Goal: Task Accomplishment & Management: Complete application form

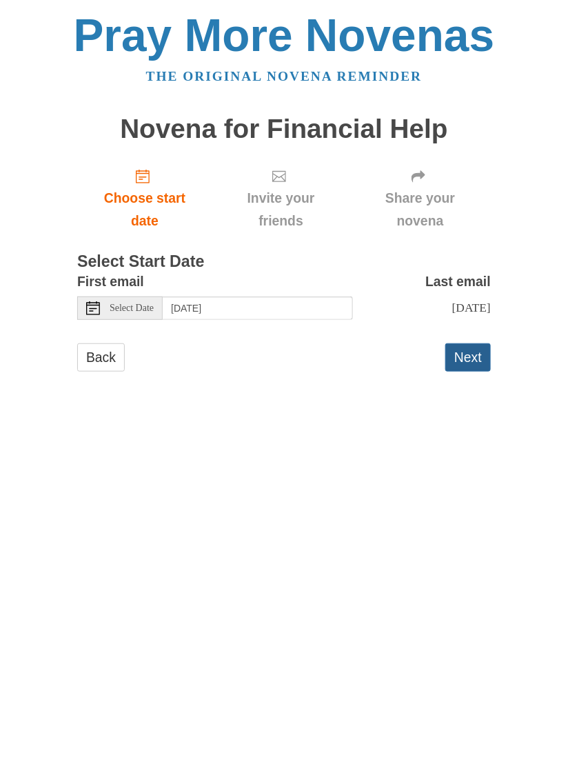
click at [483, 358] on button "Next" at bounding box center [469, 357] width 46 height 28
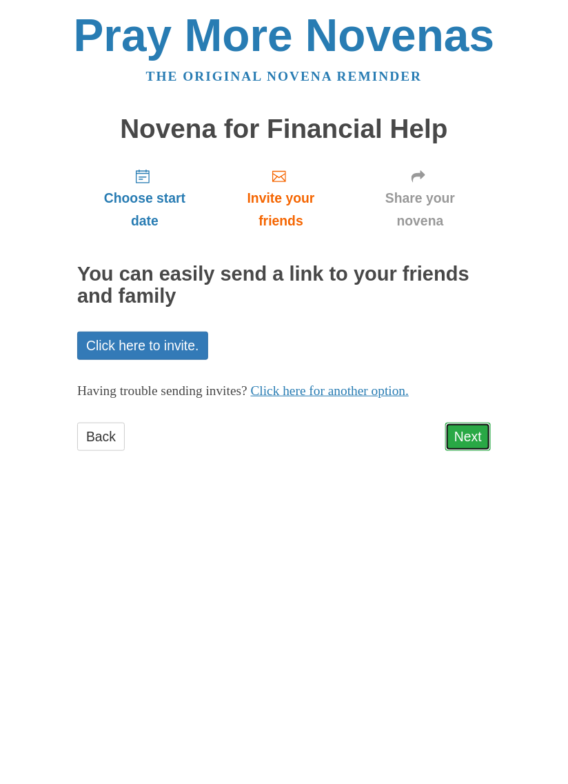
click at [480, 423] on link "Next" at bounding box center [469, 437] width 46 height 28
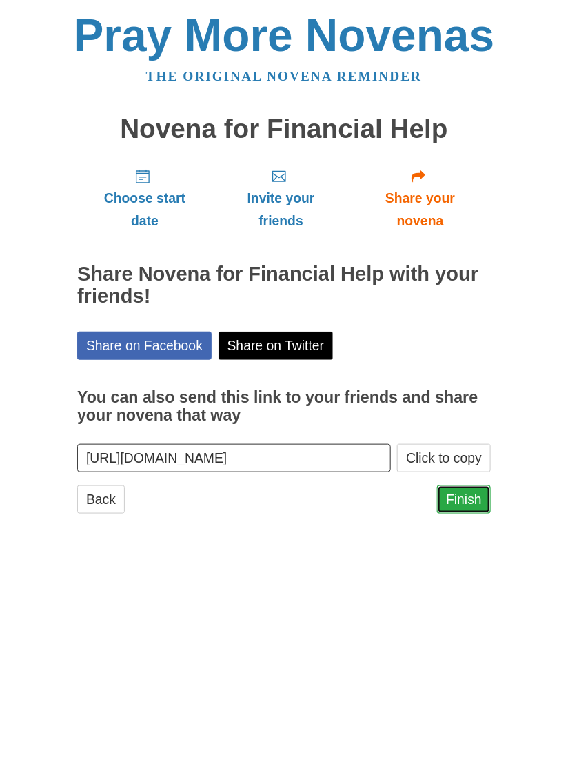
click at [476, 486] on link "Finish" at bounding box center [464, 500] width 54 height 28
